Goal: Information Seeking & Learning: Learn about a topic

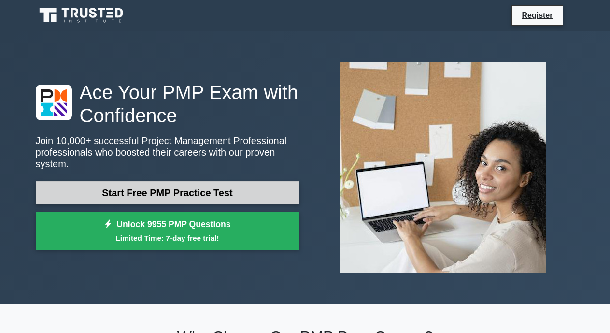
click at [198, 186] on link "Start Free PMP Practice Test" at bounding box center [168, 192] width 264 height 23
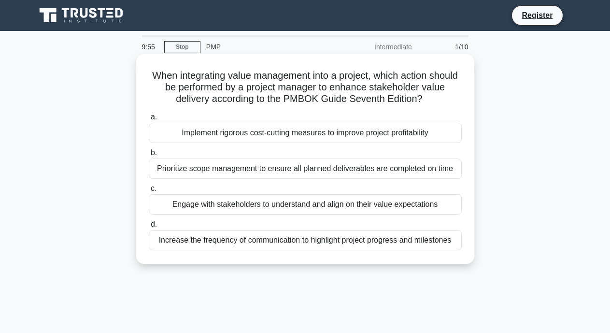
click at [224, 130] on div "Implement rigorous cost-cutting measures to improve project profitability" at bounding box center [305, 133] width 313 height 20
click at [149, 120] on input "a. Implement rigorous cost-cutting measures to improve project profitability" at bounding box center [149, 117] width 0 height 6
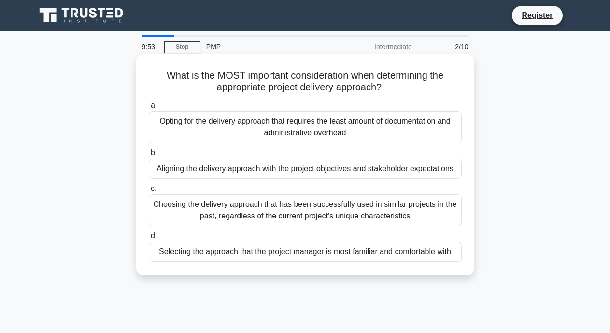
click at [219, 133] on div "Opting for the delivery approach that requires the least amount of documentatio…" at bounding box center [305, 127] width 313 height 32
click at [149, 109] on input "a. Opting for the delivery approach that requires the least amount of documenta…" at bounding box center [149, 105] width 0 height 6
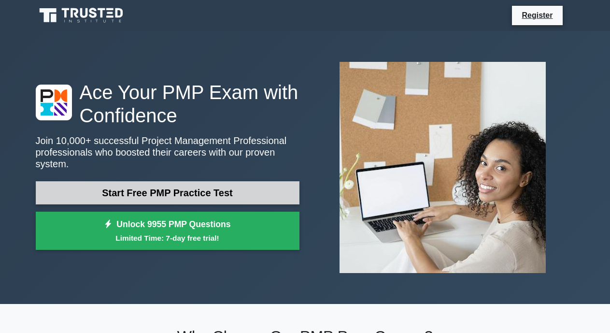
click at [162, 189] on link "Start Free PMP Practice Test" at bounding box center [168, 192] width 264 height 23
